Goal: Task Accomplishment & Management: Manage account settings

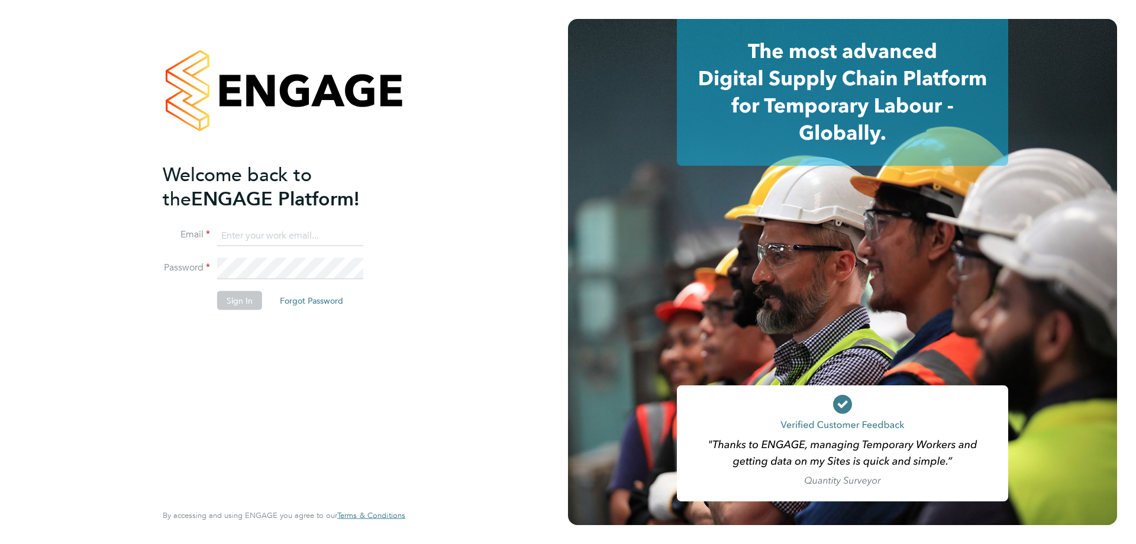
type input "scott@simcott.co.uk"
click at [254, 308] on button "Sign In" at bounding box center [239, 300] width 45 height 19
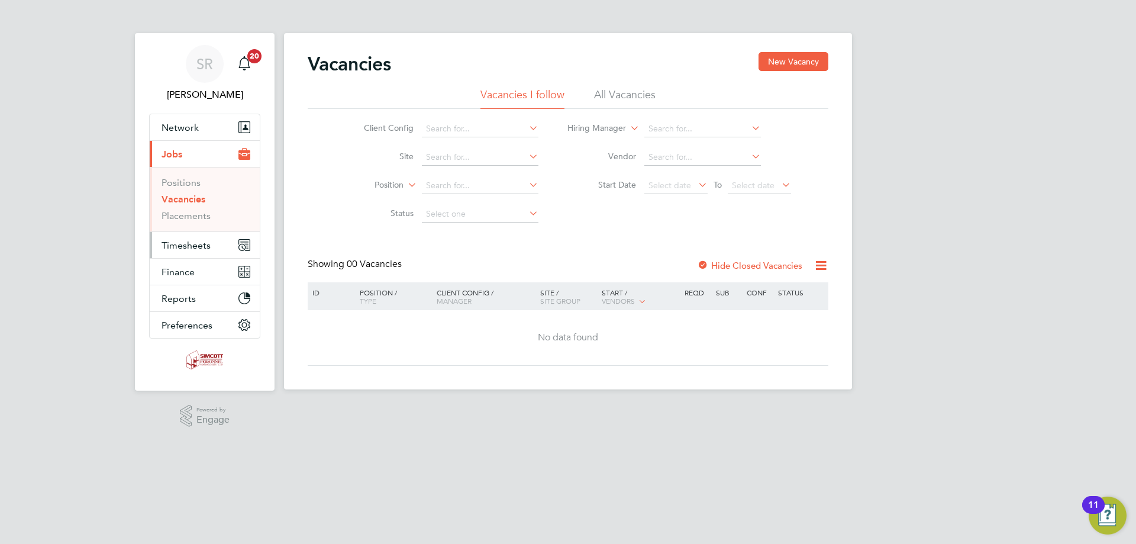
click at [188, 247] on span "Timesheets" at bounding box center [186, 245] width 49 height 11
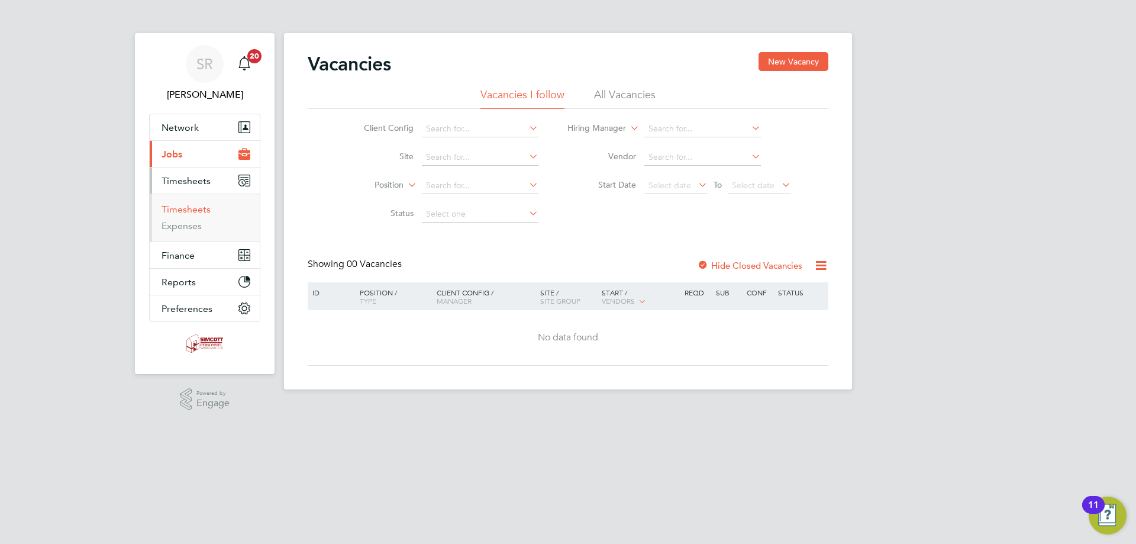
click at [183, 212] on link "Timesheets" at bounding box center [186, 209] width 49 height 11
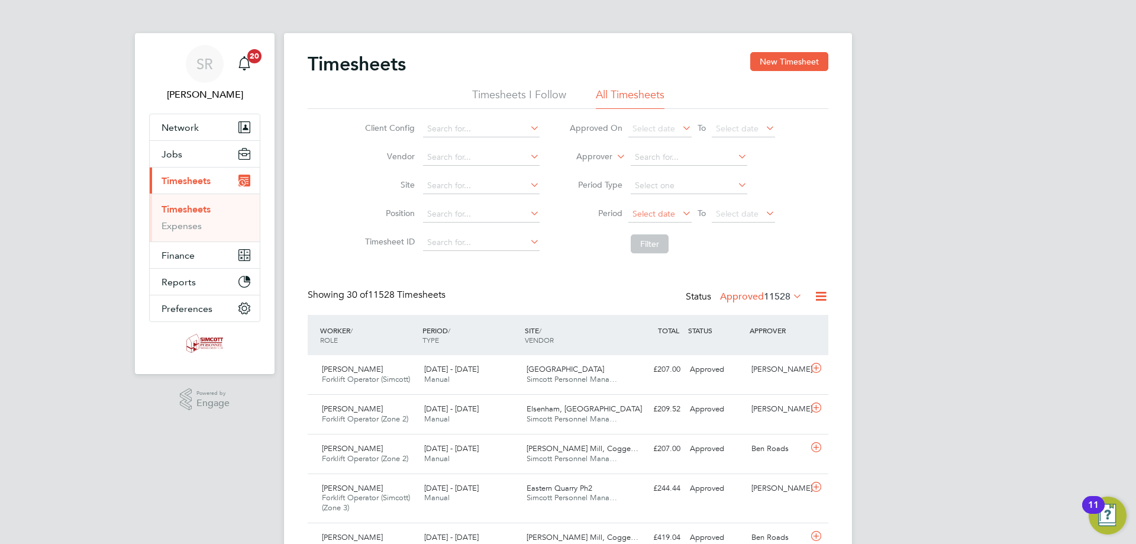
click at [676, 215] on span "Select date" at bounding box center [660, 215] width 63 height 16
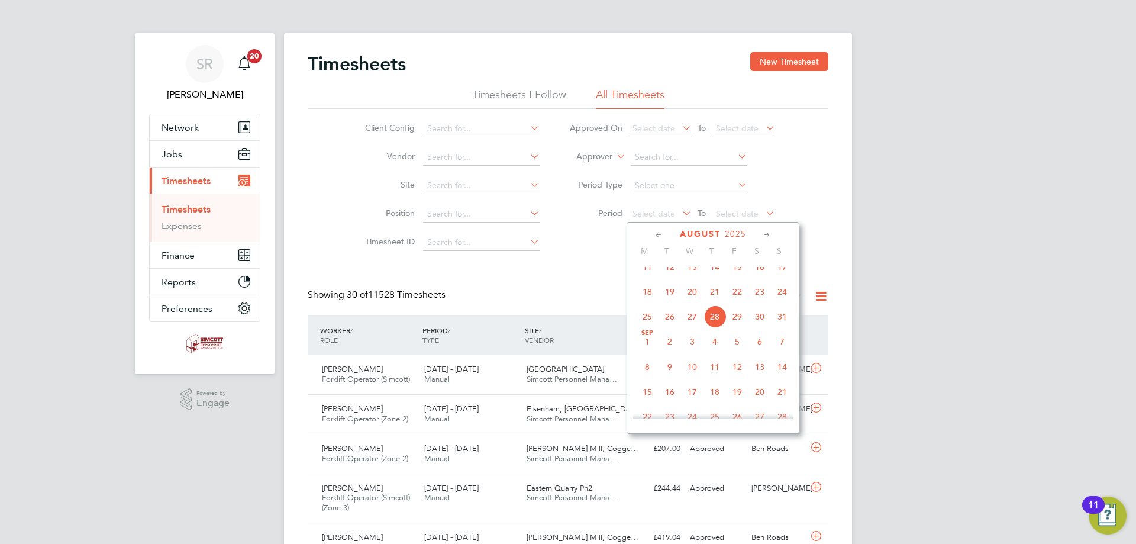
click at [655, 303] on span "18" at bounding box center [647, 292] width 22 height 22
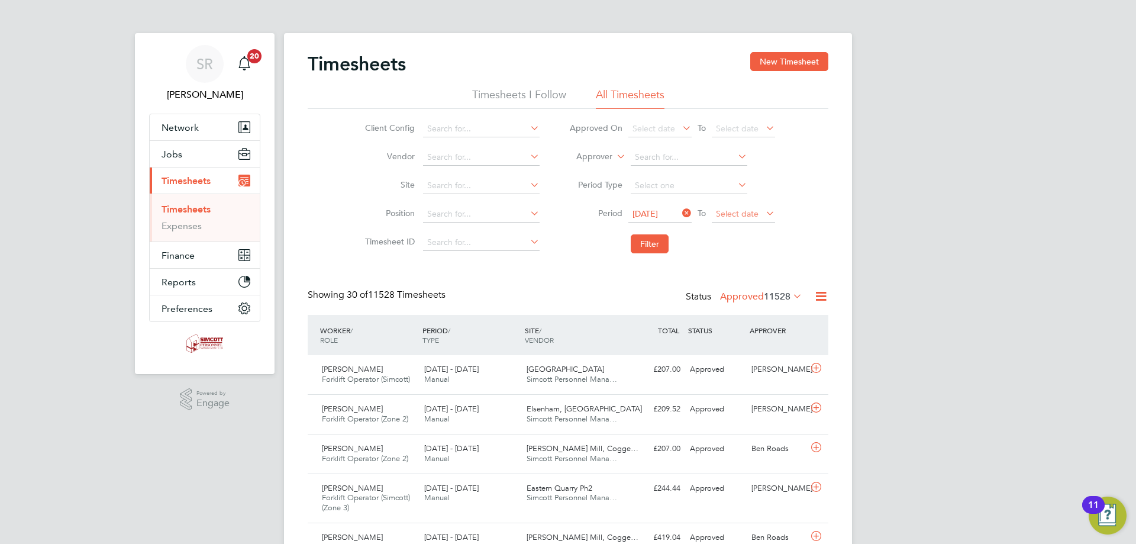
click at [749, 220] on span "Select date" at bounding box center [743, 215] width 63 height 16
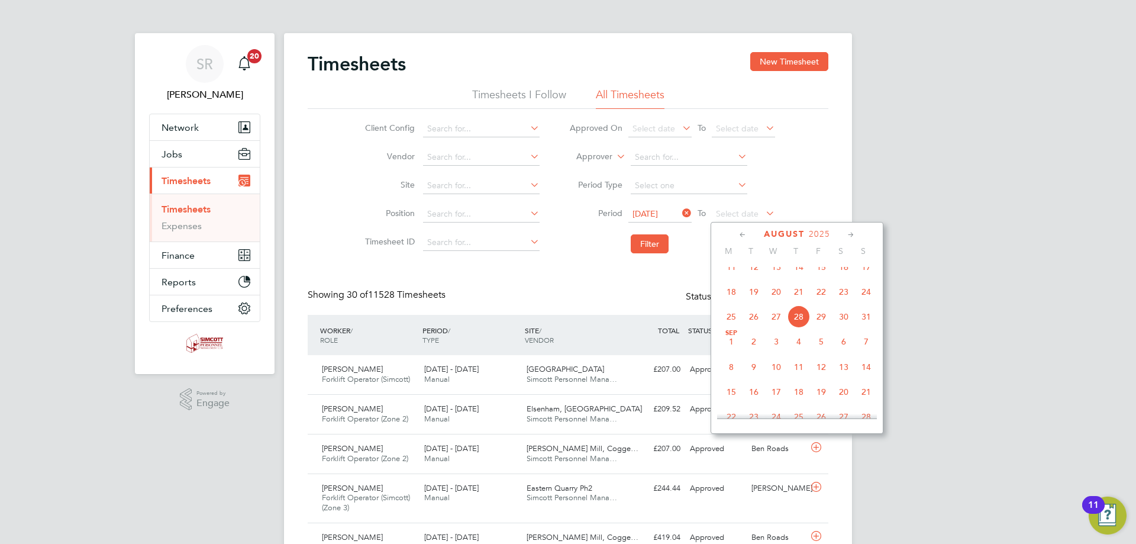
click at [874, 300] on span "24" at bounding box center [866, 292] width 22 height 22
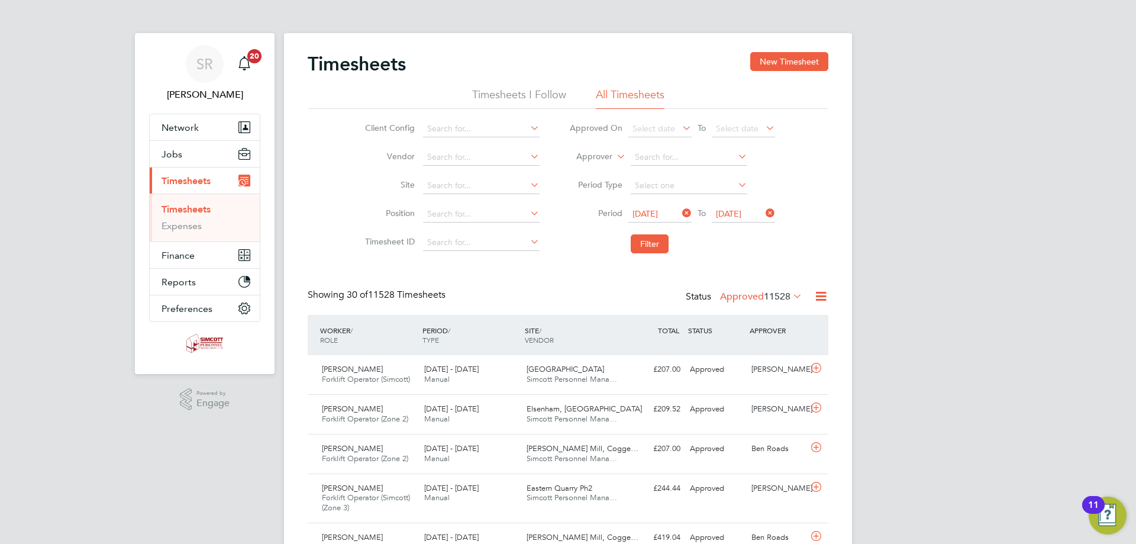
click at [671, 253] on li "Filter" at bounding box center [673, 243] width 236 height 31
click at [664, 252] on button "Filter" at bounding box center [650, 243] width 38 height 19
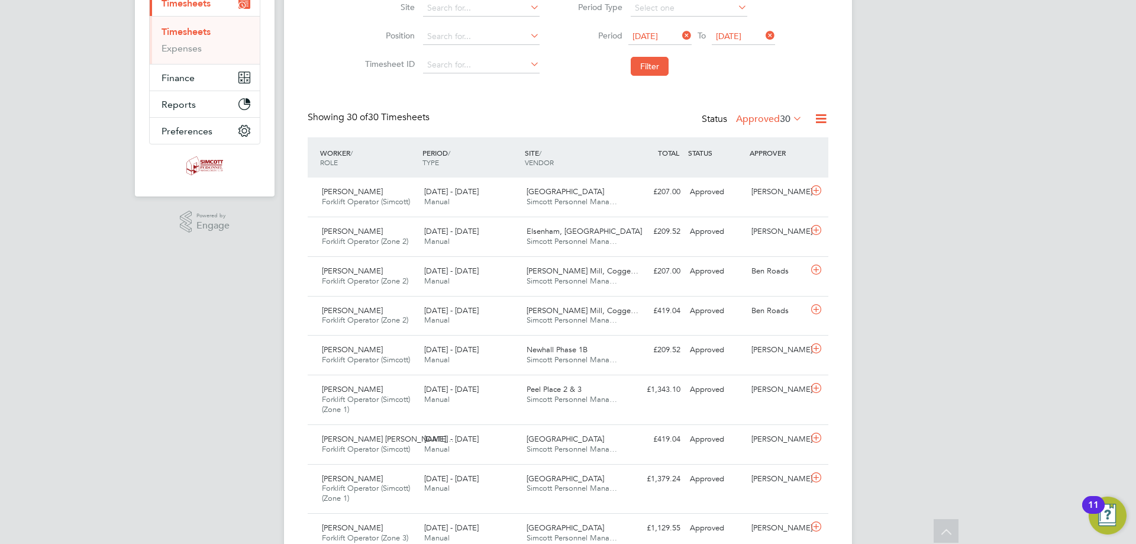
click at [759, 117] on label "Approved 30" at bounding box center [769, 119] width 66 height 12
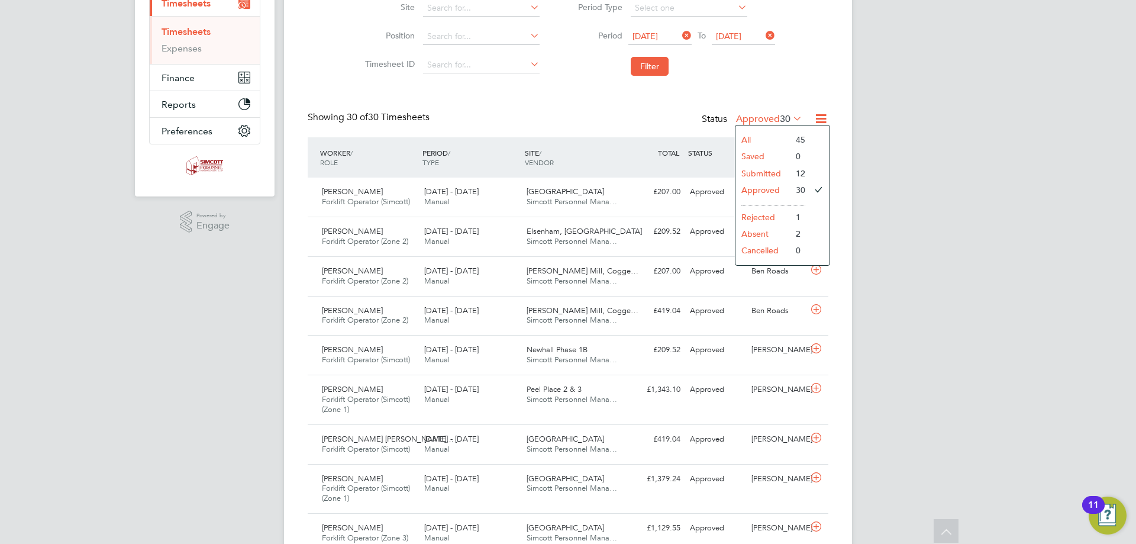
click at [752, 143] on li "All" at bounding box center [763, 139] width 54 height 17
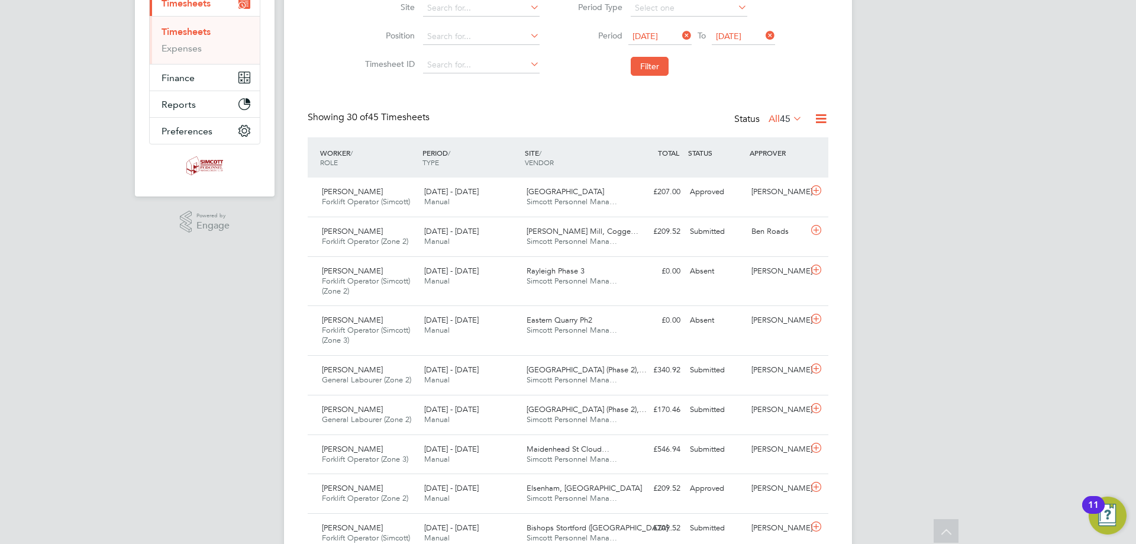
click at [791, 114] on icon at bounding box center [791, 118] width 0 height 17
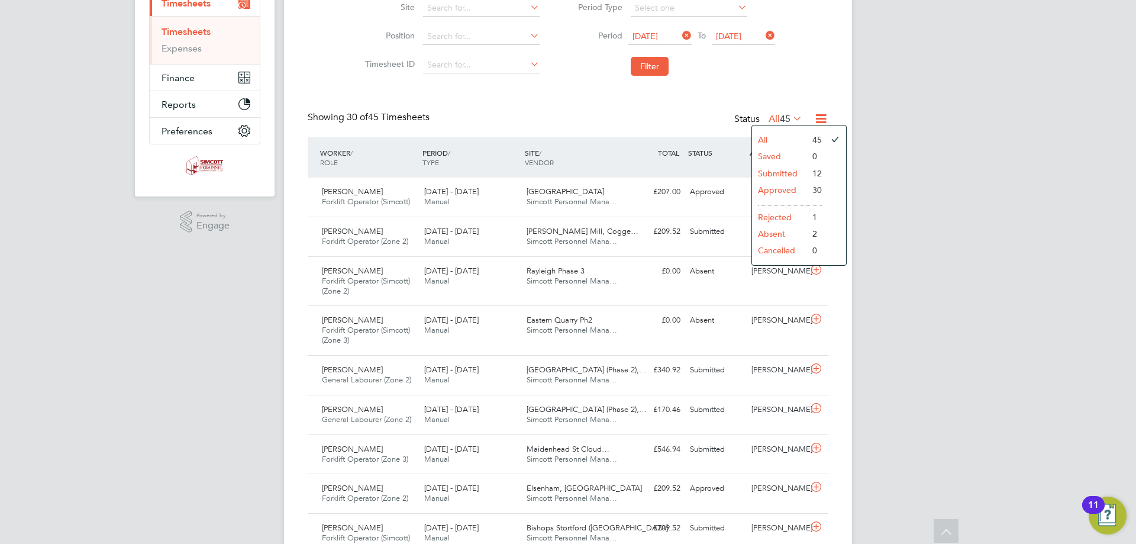
click at [791, 114] on icon at bounding box center [791, 118] width 0 height 17
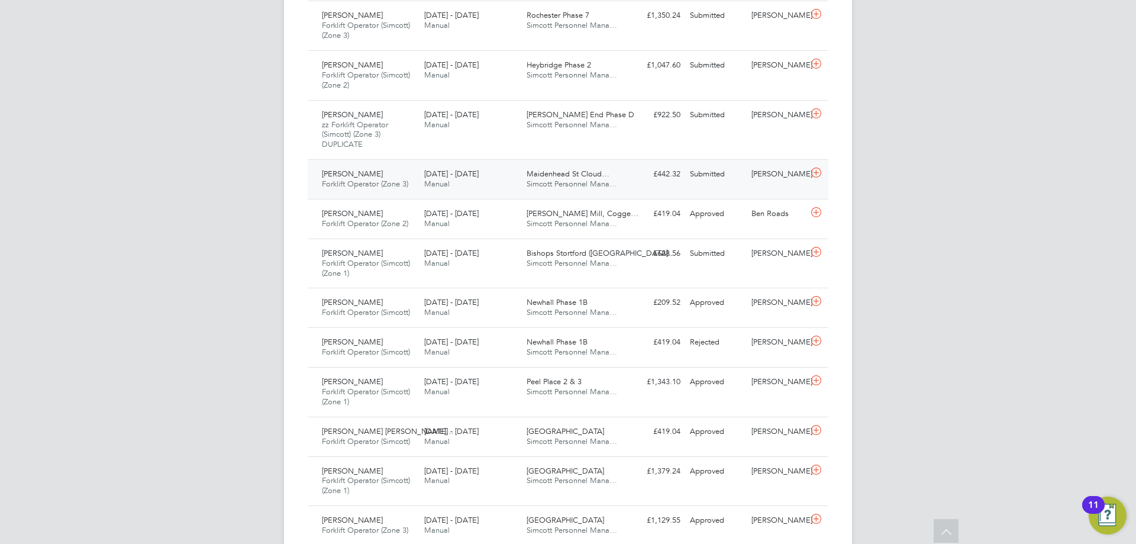
click at [436, 182] on span "Manual" at bounding box center [436, 184] width 25 height 10
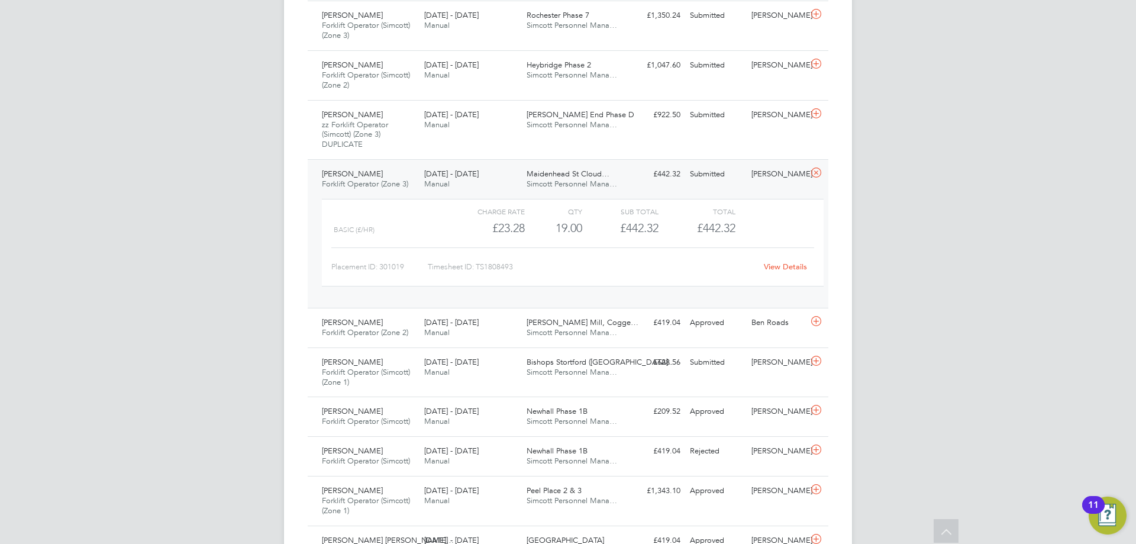
click at [436, 182] on span "Manual" at bounding box center [436, 184] width 25 height 10
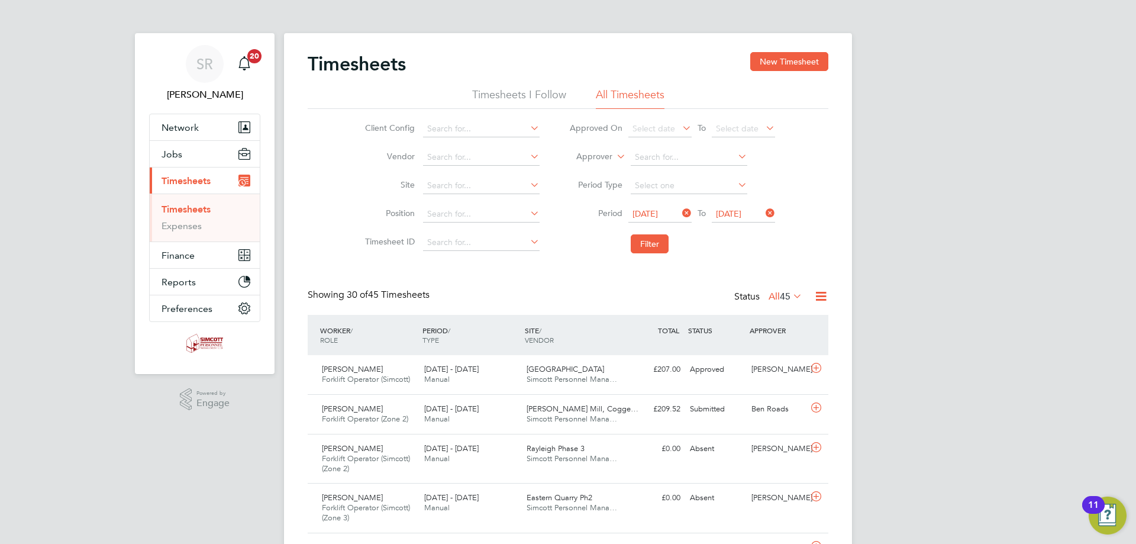
click at [791, 294] on icon at bounding box center [791, 296] width 0 height 17
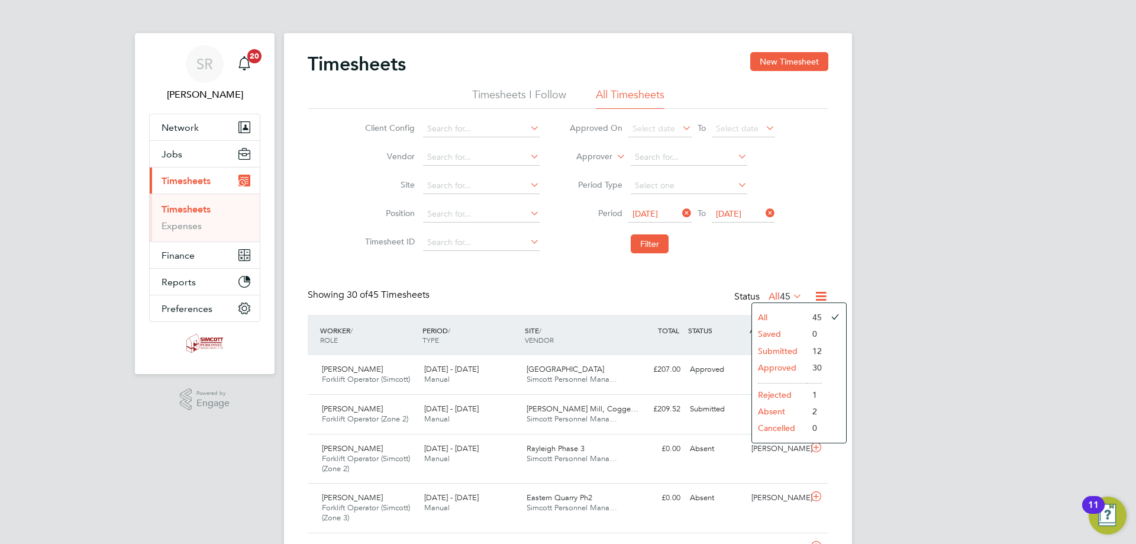
click at [784, 356] on li "Submitted" at bounding box center [779, 351] width 54 height 17
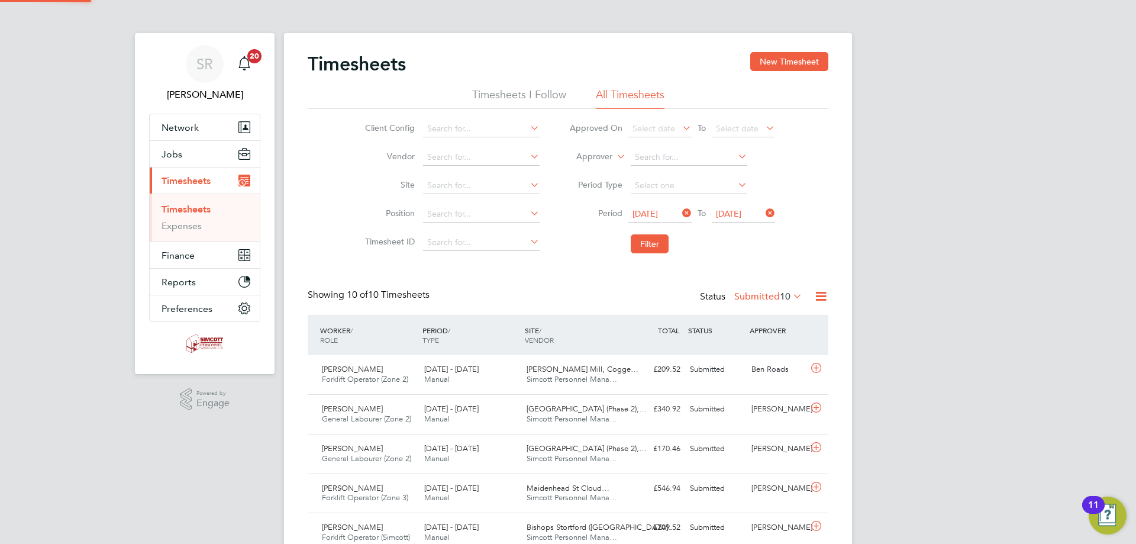
scroll to position [30, 103]
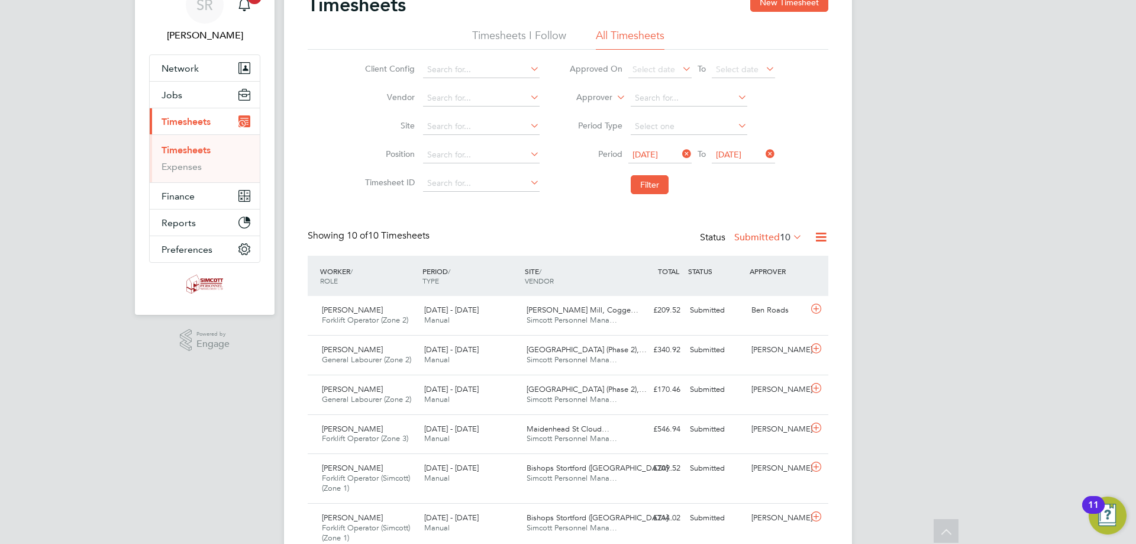
click at [750, 242] on label "Submitted 10" at bounding box center [769, 237] width 68 height 12
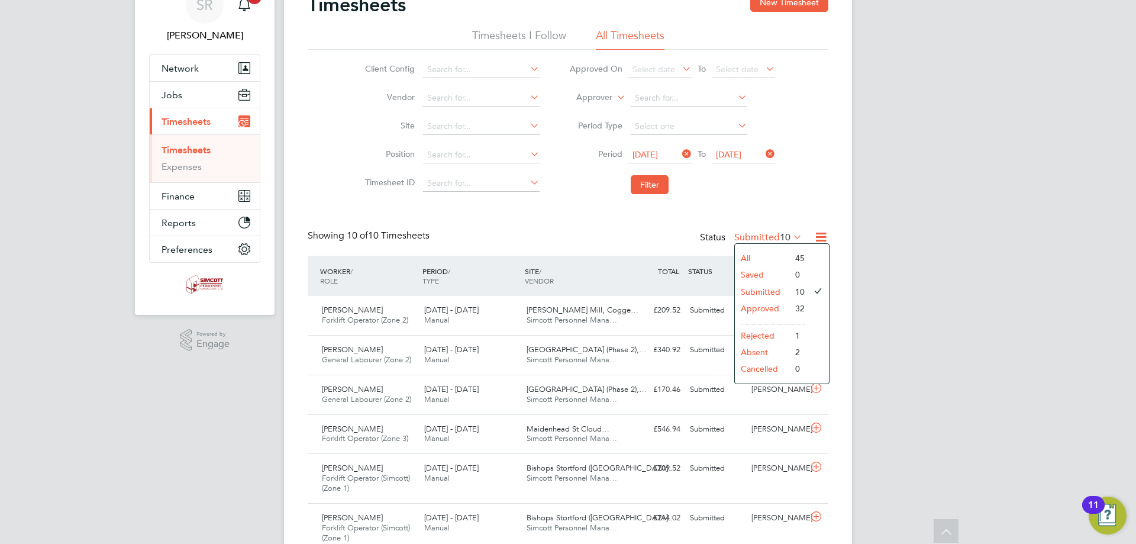
click at [800, 211] on div "Timesheets New Timesheet Timesheets I Follow All Timesheets Client Config Vendo…" at bounding box center [568, 372] width 521 height 758
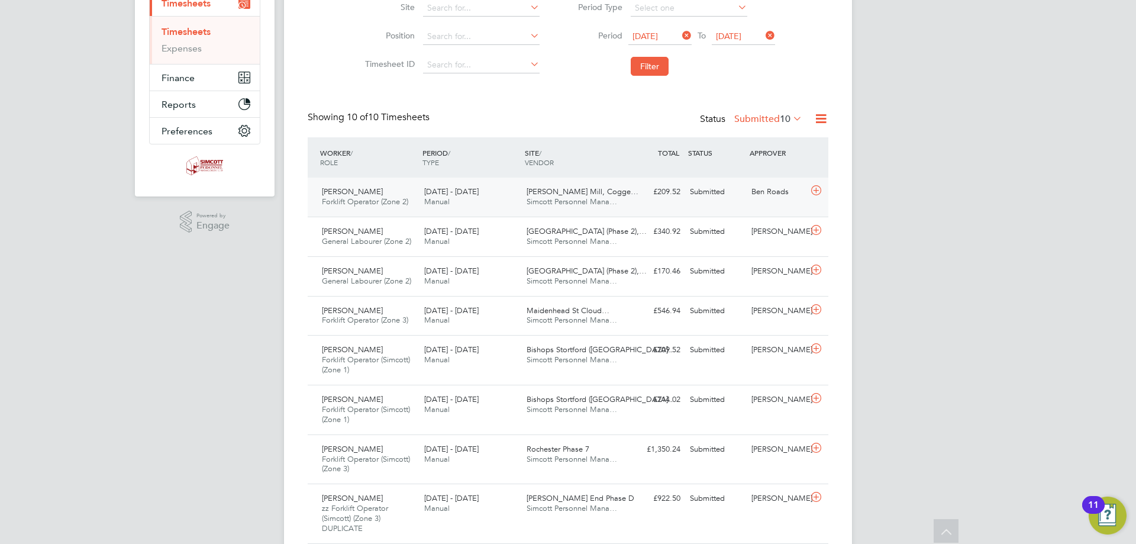
click at [593, 201] on span "Simcott Personnel Mana…" at bounding box center [572, 202] width 91 height 10
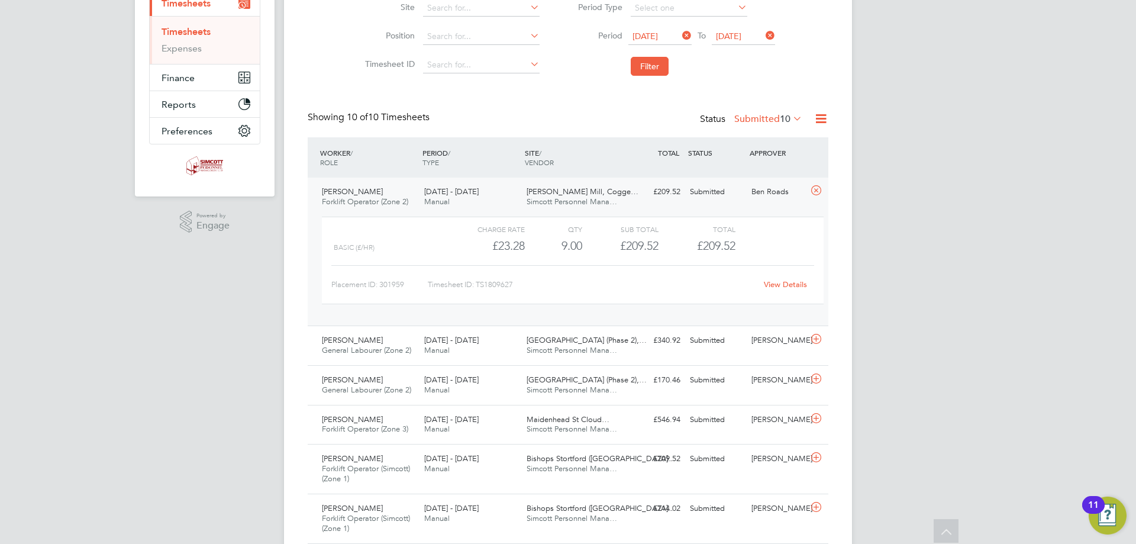
click at [632, 198] on div "£209.52 Submitted" at bounding box center [655, 192] width 62 height 20
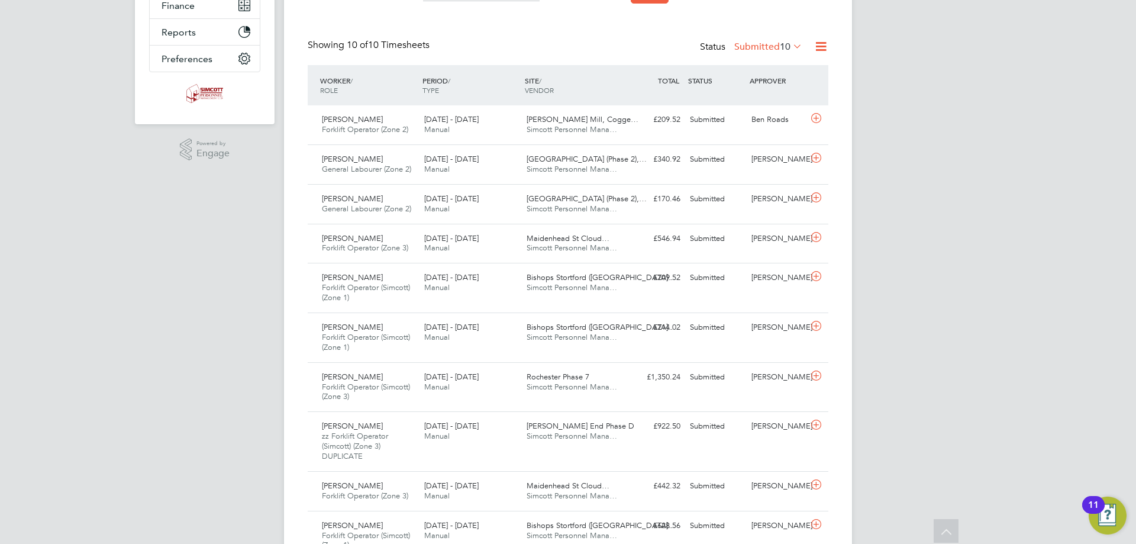
click at [768, 49] on label "Submitted 10" at bounding box center [769, 47] width 68 height 12
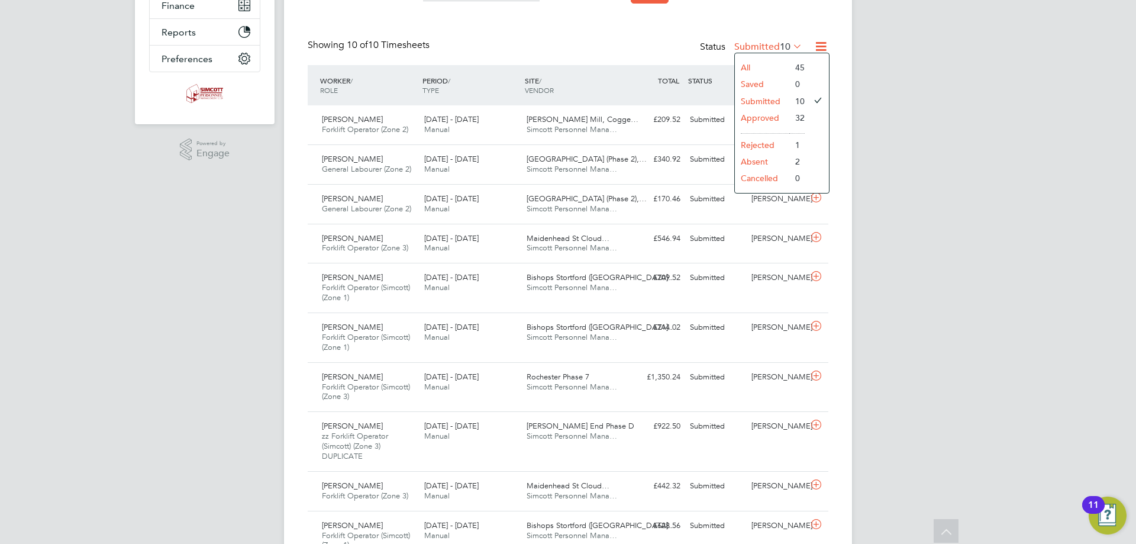
click at [773, 120] on li "Approved" at bounding box center [762, 118] width 54 height 17
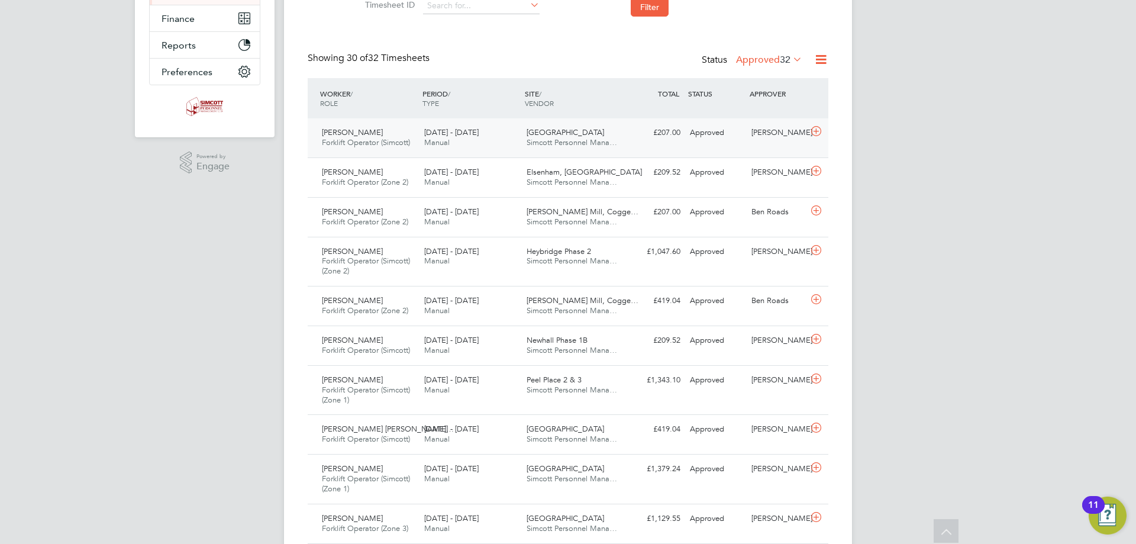
click at [492, 127] on div "[DATE] - [DATE] Manual" at bounding box center [471, 138] width 102 height 30
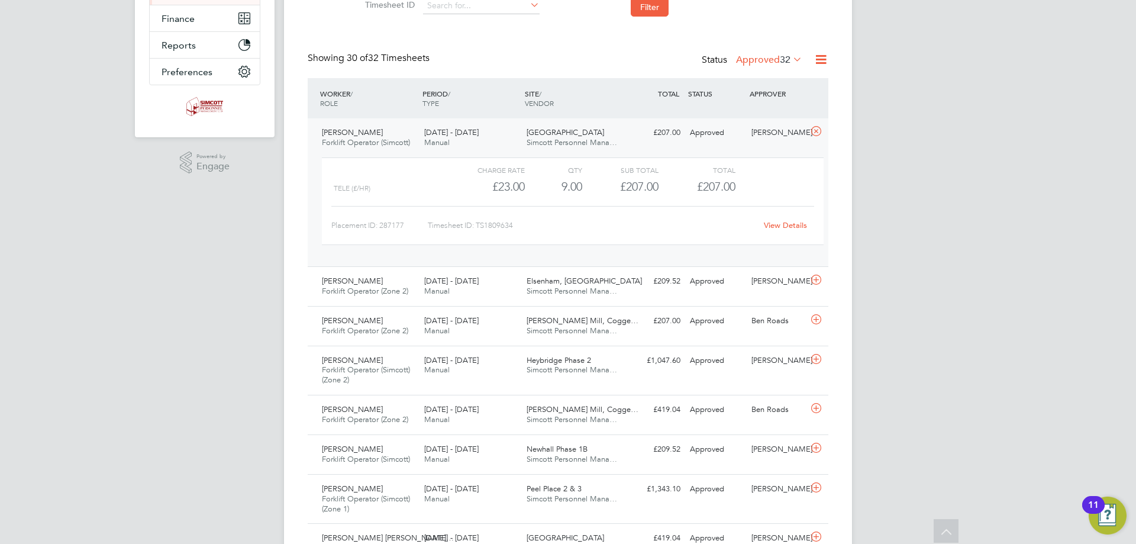
click at [536, 144] on span "Simcott Personnel Mana…" at bounding box center [572, 142] width 91 height 10
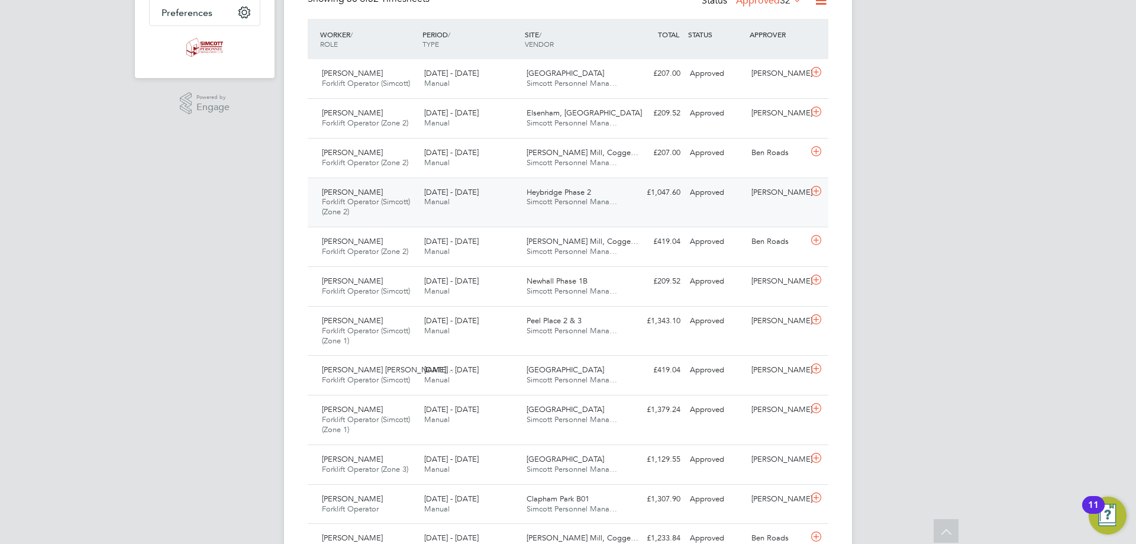
click at [434, 205] on span "Manual" at bounding box center [436, 202] width 25 height 10
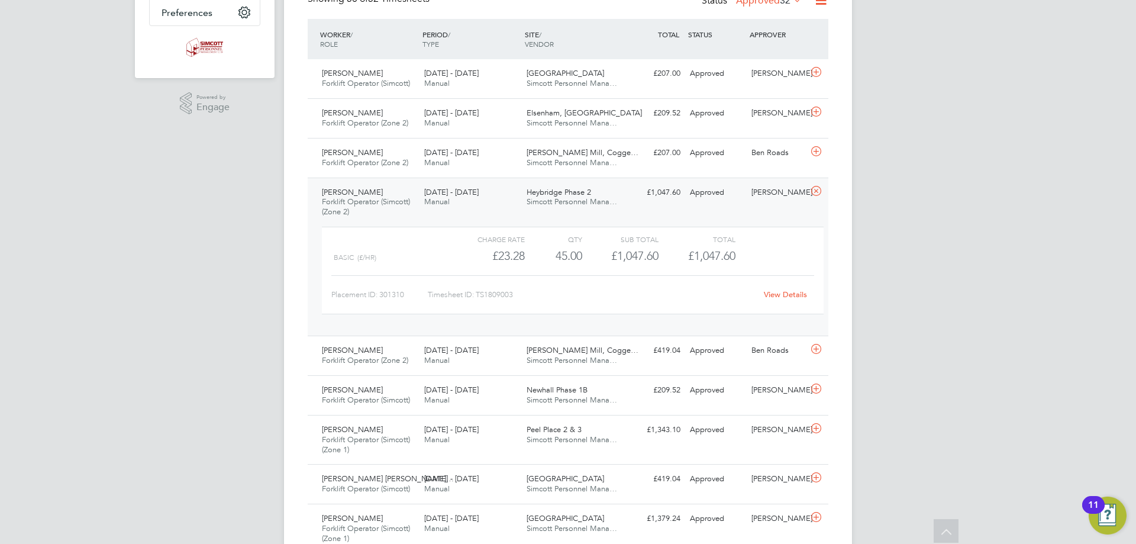
click at [590, 214] on div "[PERSON_NAME] Forklift Operator (Simcott) (Zone 2) [DATE] - [DATE] [DATE] - [DA…" at bounding box center [568, 257] width 521 height 159
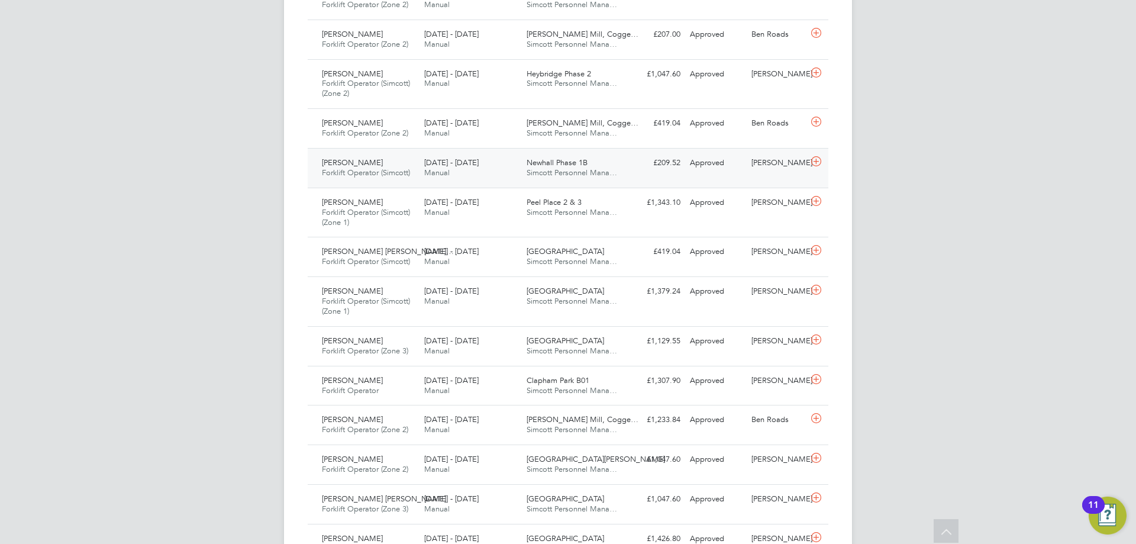
click at [479, 172] on div "[DATE] - [DATE] Manual" at bounding box center [471, 168] width 102 height 30
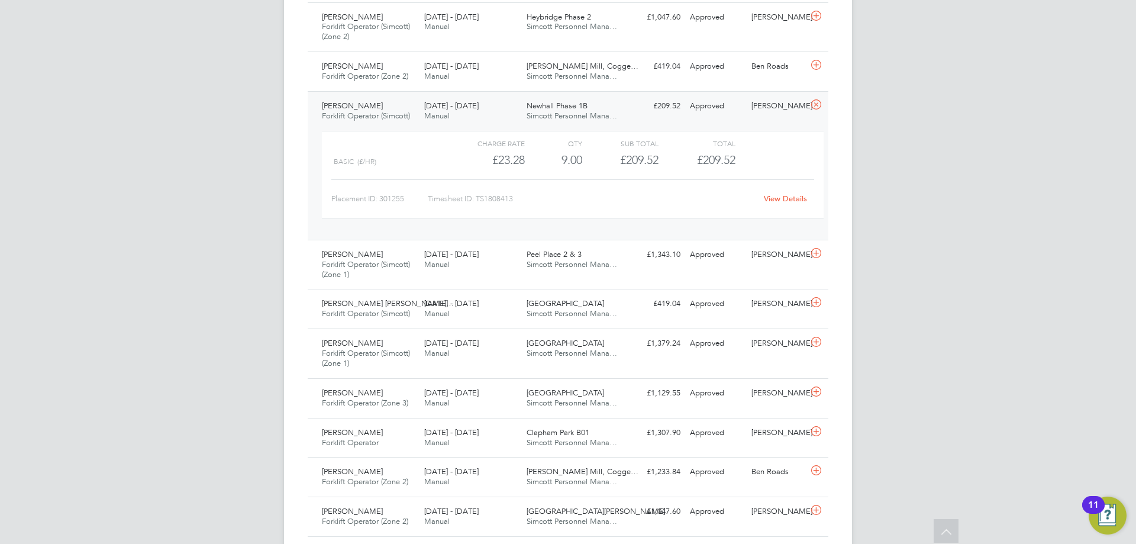
scroll to position [533, 0]
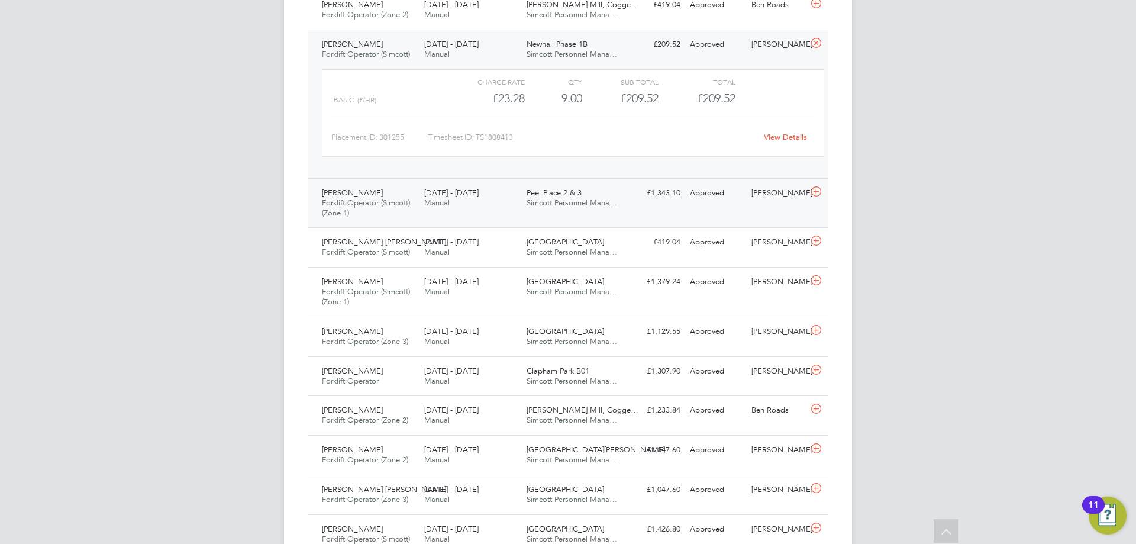
click at [484, 226] on div "[PERSON_NAME] Forklift Operator (Simcott) (Zone 1) [DATE] - [DATE] [DATE] - [DA…" at bounding box center [568, 203] width 521 height 50
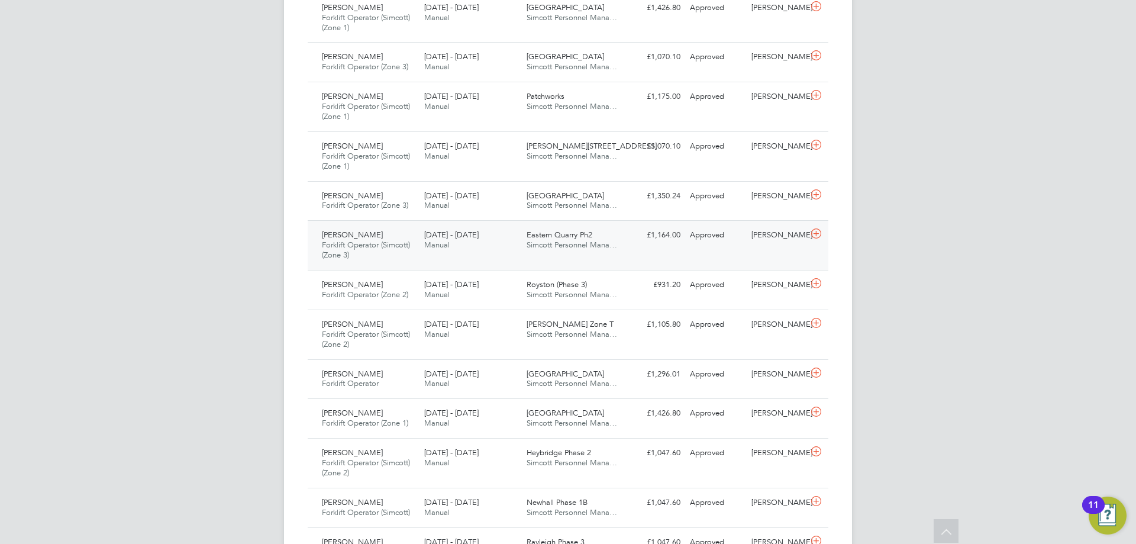
scroll to position [1184, 0]
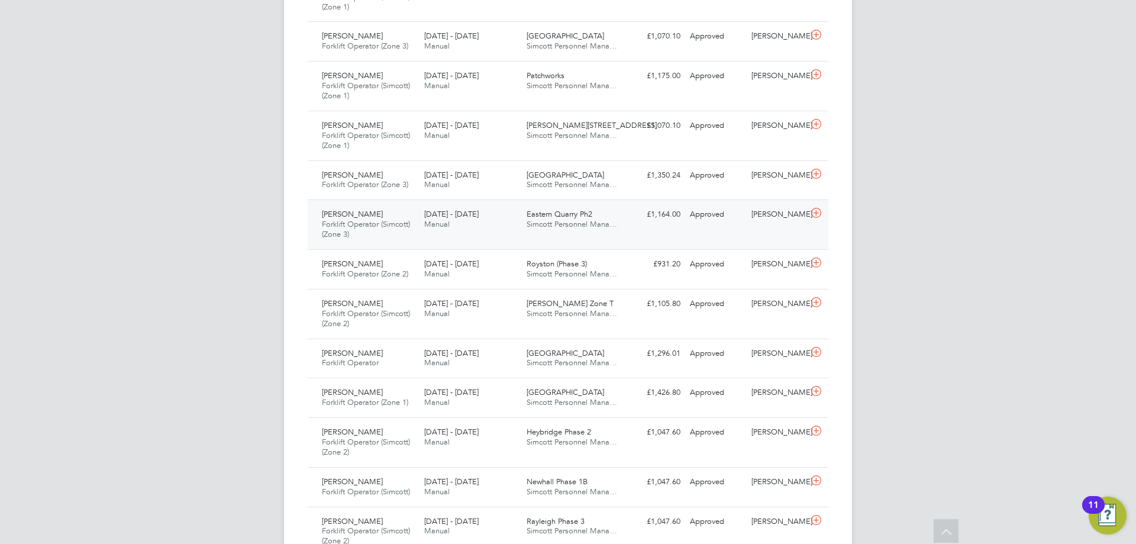
click at [455, 217] on span "[DATE] - [DATE]" at bounding box center [451, 214] width 54 height 10
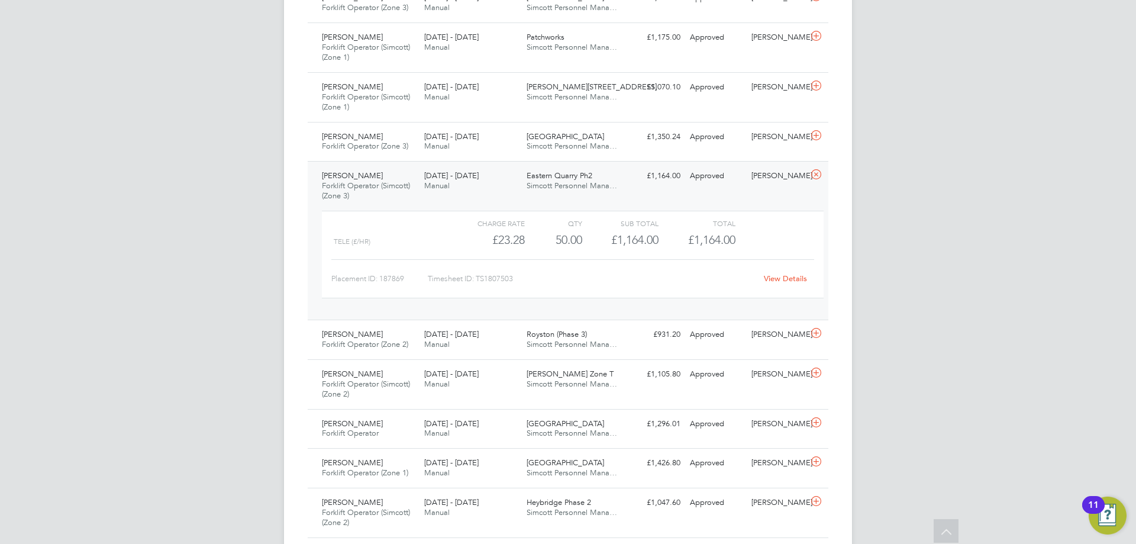
scroll to position [1243, 0]
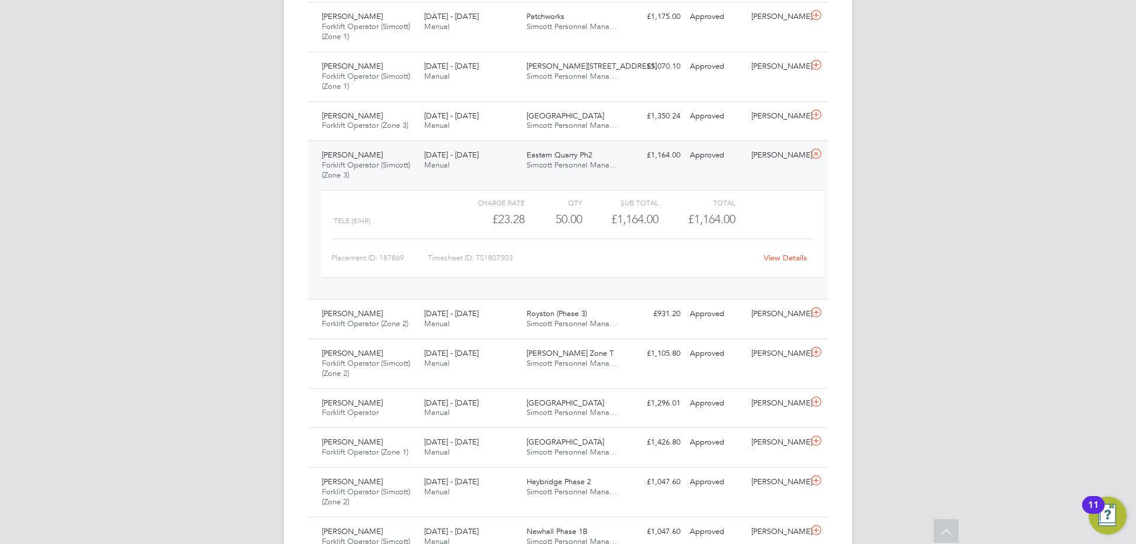
click at [582, 181] on div "[PERSON_NAME] Forklift Operator (Simcott) (Zone 3) [DATE] - [DATE] [DATE] - [DA…" at bounding box center [568, 219] width 521 height 159
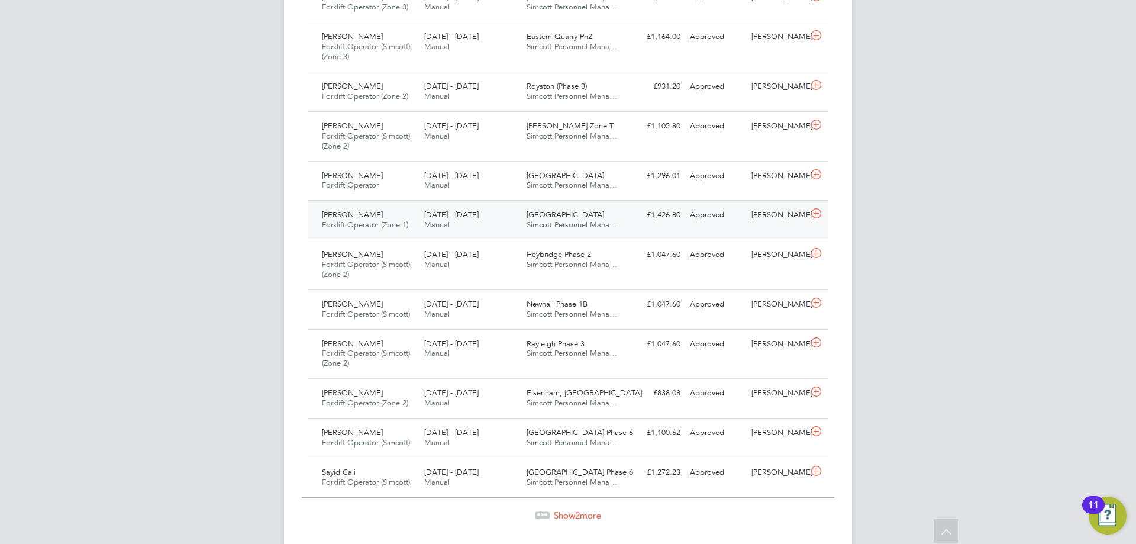
scroll to position [1393, 0]
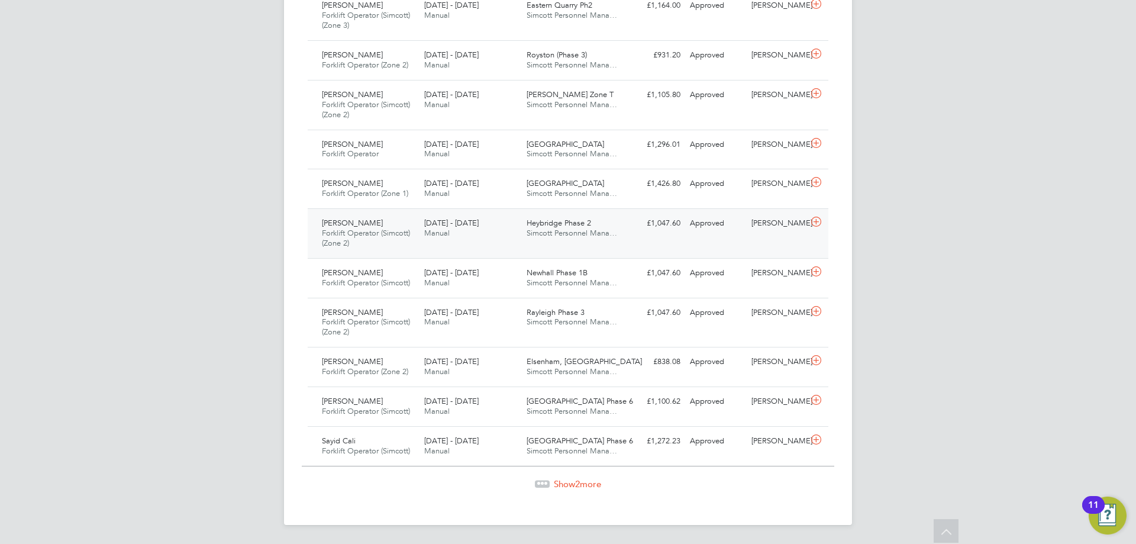
click at [462, 243] on div "[PERSON_NAME] Forklift Operator (Simcott) (Zone 2) [DATE] - [DATE] [DATE] - [DA…" at bounding box center [568, 233] width 521 height 50
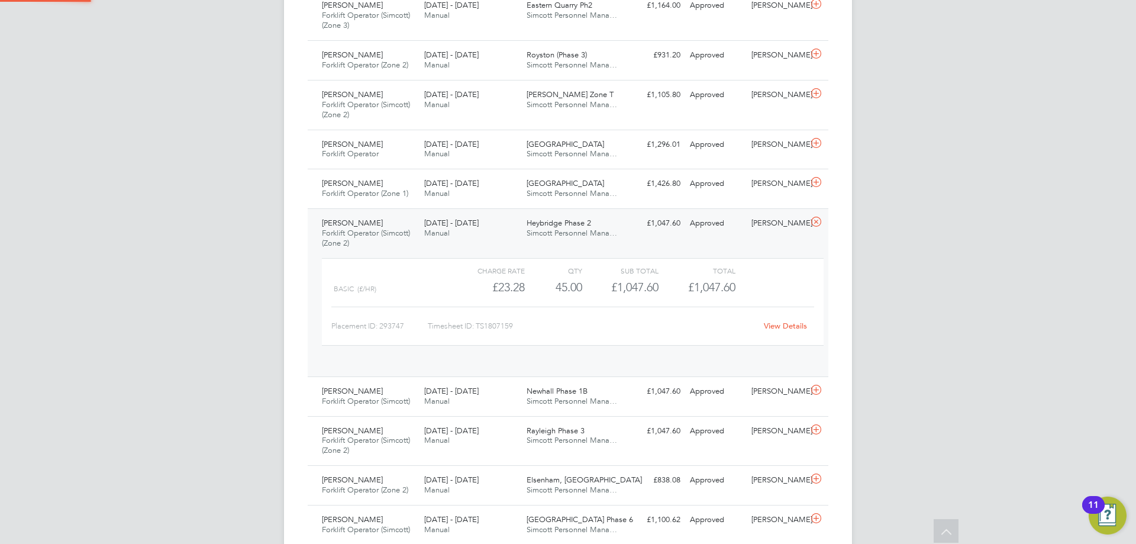
scroll to position [20, 115]
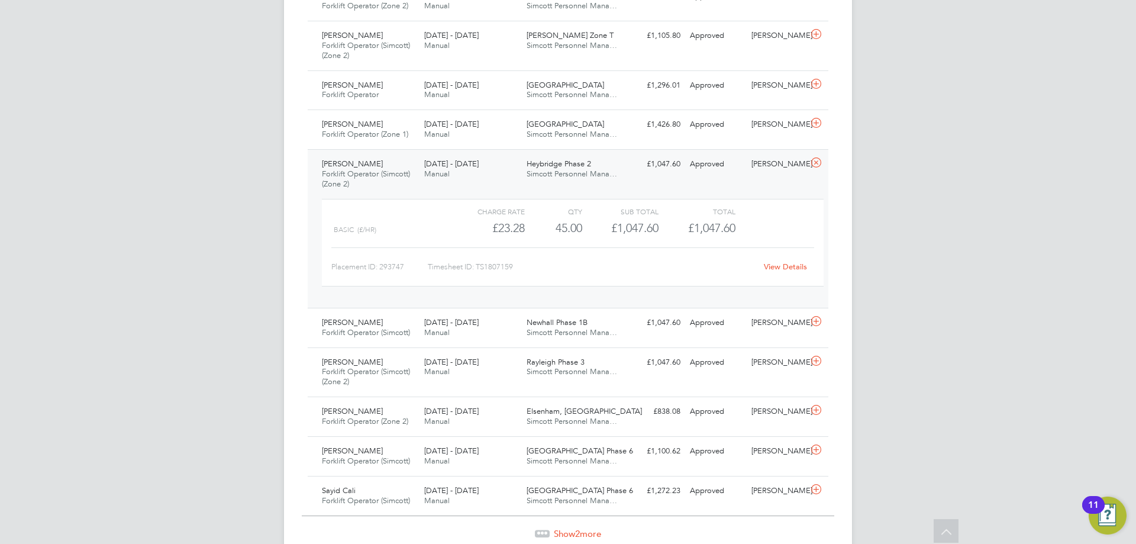
click at [543, 183] on div "Heybridge Phase 2 Simcott Personnel Mana…" at bounding box center [573, 169] width 102 height 30
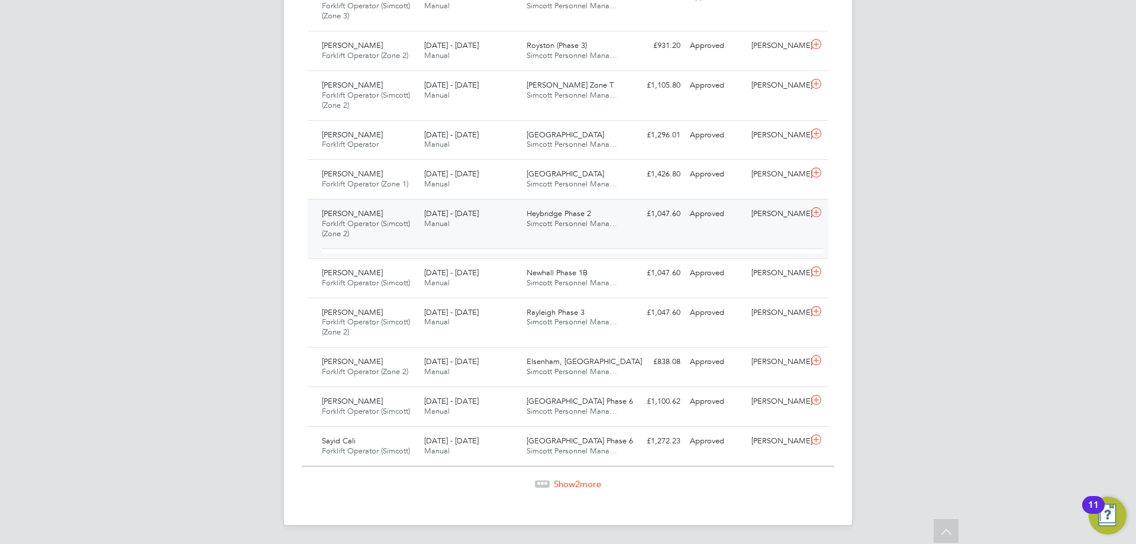
scroll to position [1393, 0]
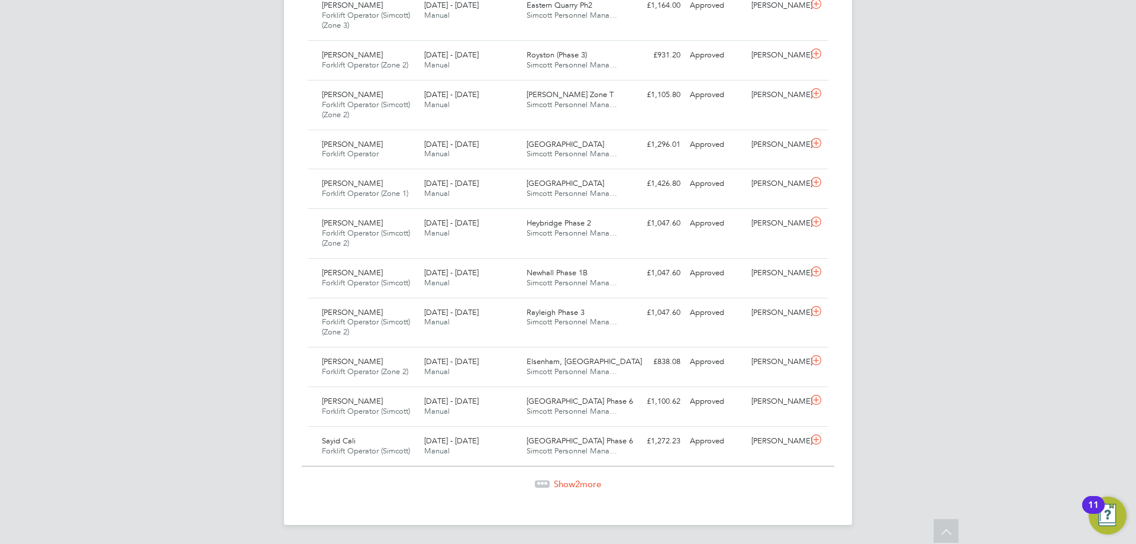
click at [576, 483] on span "2" at bounding box center [577, 483] width 5 height 11
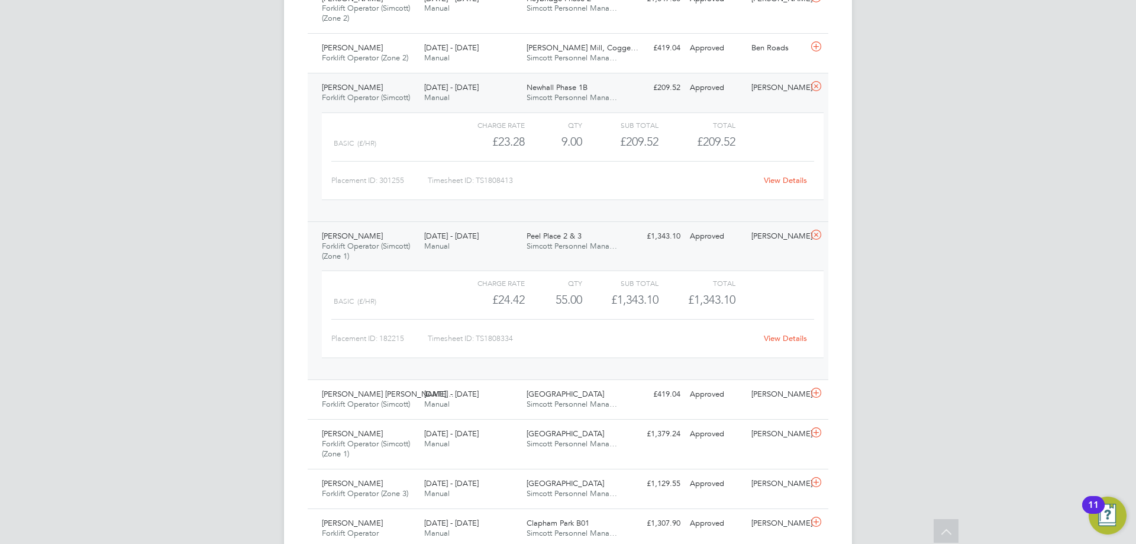
scroll to position [194, 0]
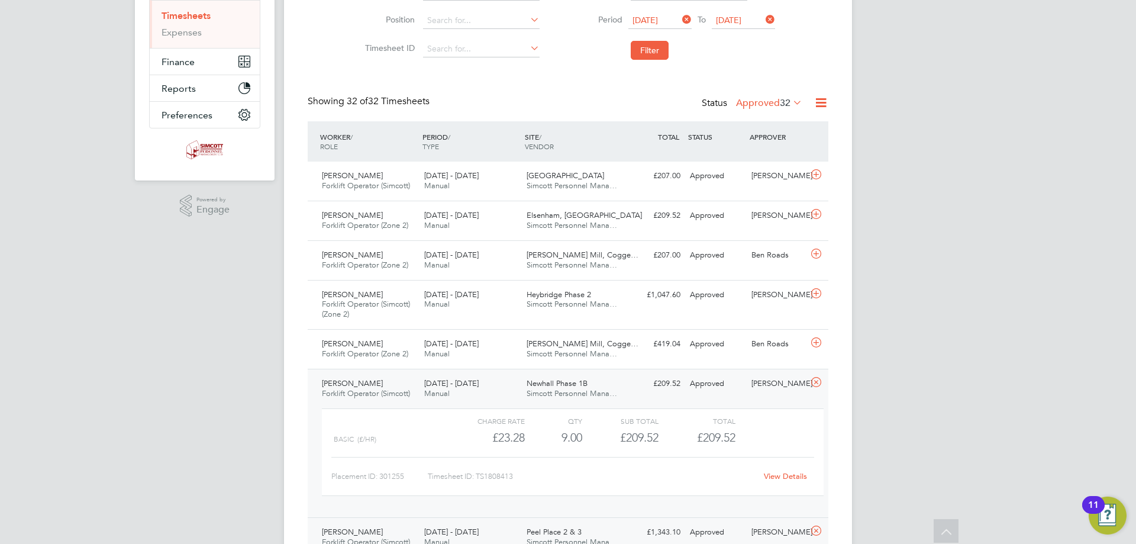
click at [761, 101] on label "Approved 32" at bounding box center [769, 103] width 66 height 12
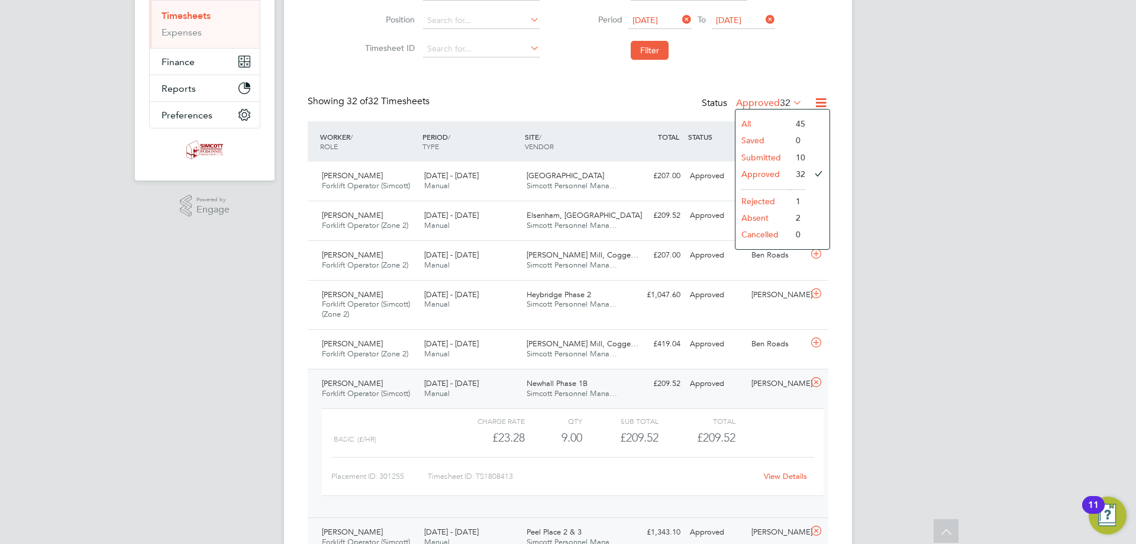
click at [772, 156] on li "Submitted" at bounding box center [763, 157] width 54 height 17
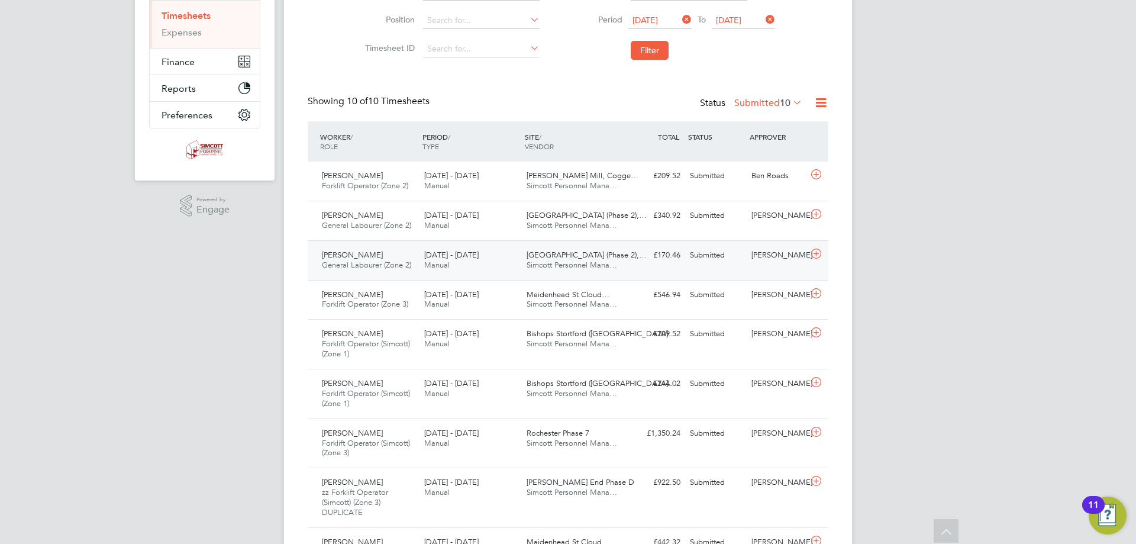
scroll to position [6, 6]
